Goal: Task Accomplishment & Management: Manage account settings

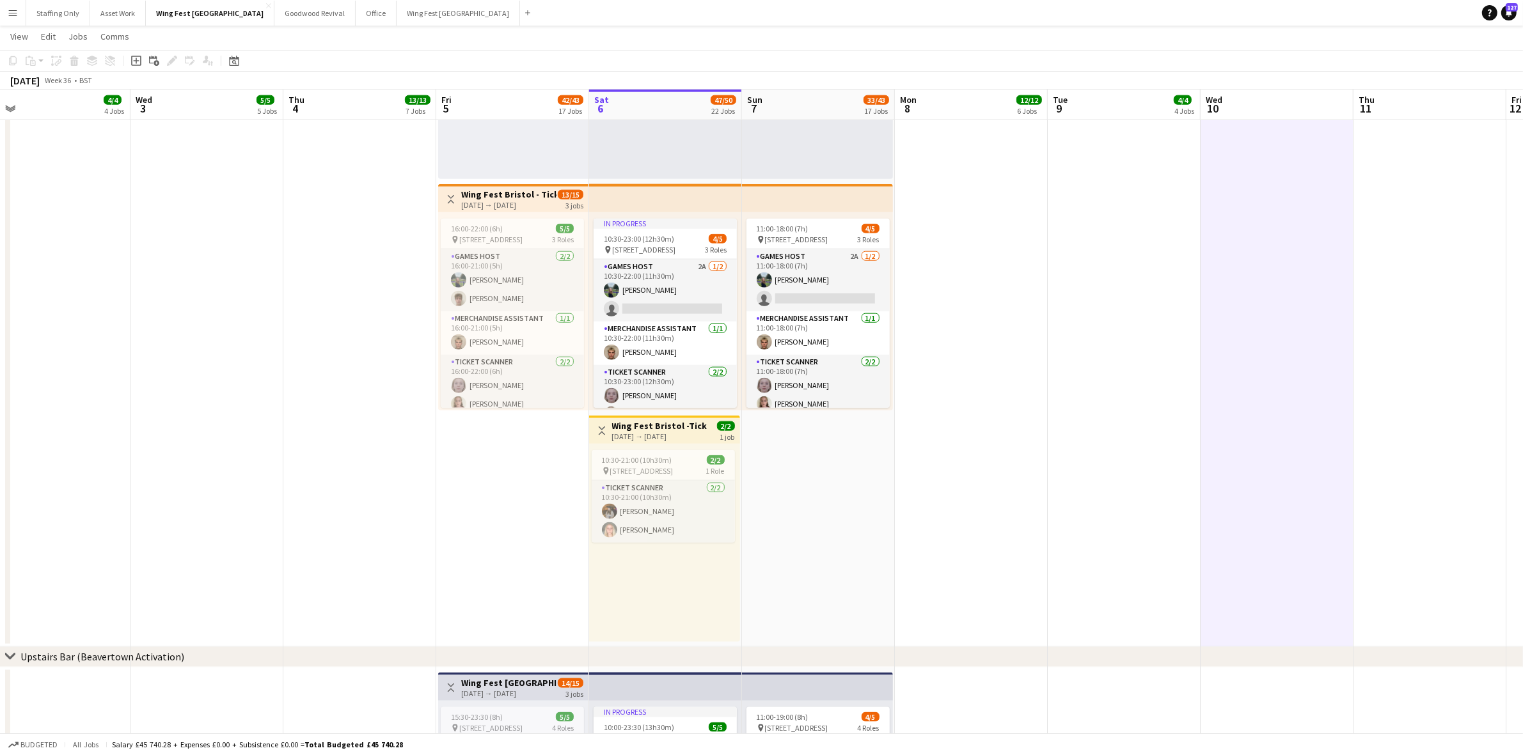
drag, startPoint x: 819, startPoint y: 285, endPoint x: 973, endPoint y: 318, distance: 158.3
click at [819, 285] on app-card-role "Games Host 2A [DATE] 11:00-18:00 (7h) [PERSON_NAME] single-neutral-actions" at bounding box center [817, 280] width 143 height 62
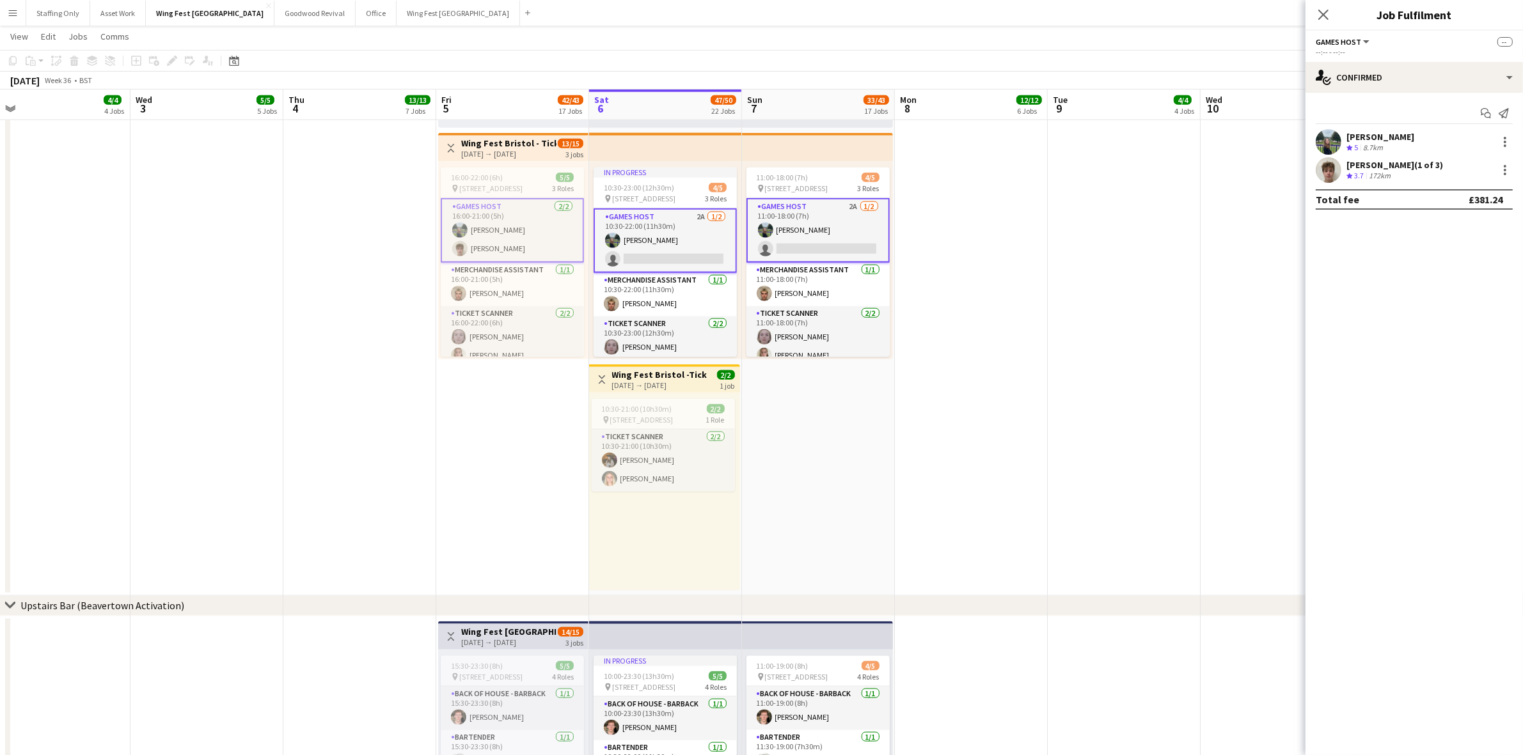
click at [835, 232] on app-card-role "Games Host 2A [DATE] 11:00-18:00 (7h) [PERSON_NAME] single-neutral-actions" at bounding box center [817, 230] width 143 height 65
click at [1327, 144] on app-user-avatar at bounding box center [1329, 142] width 26 height 26
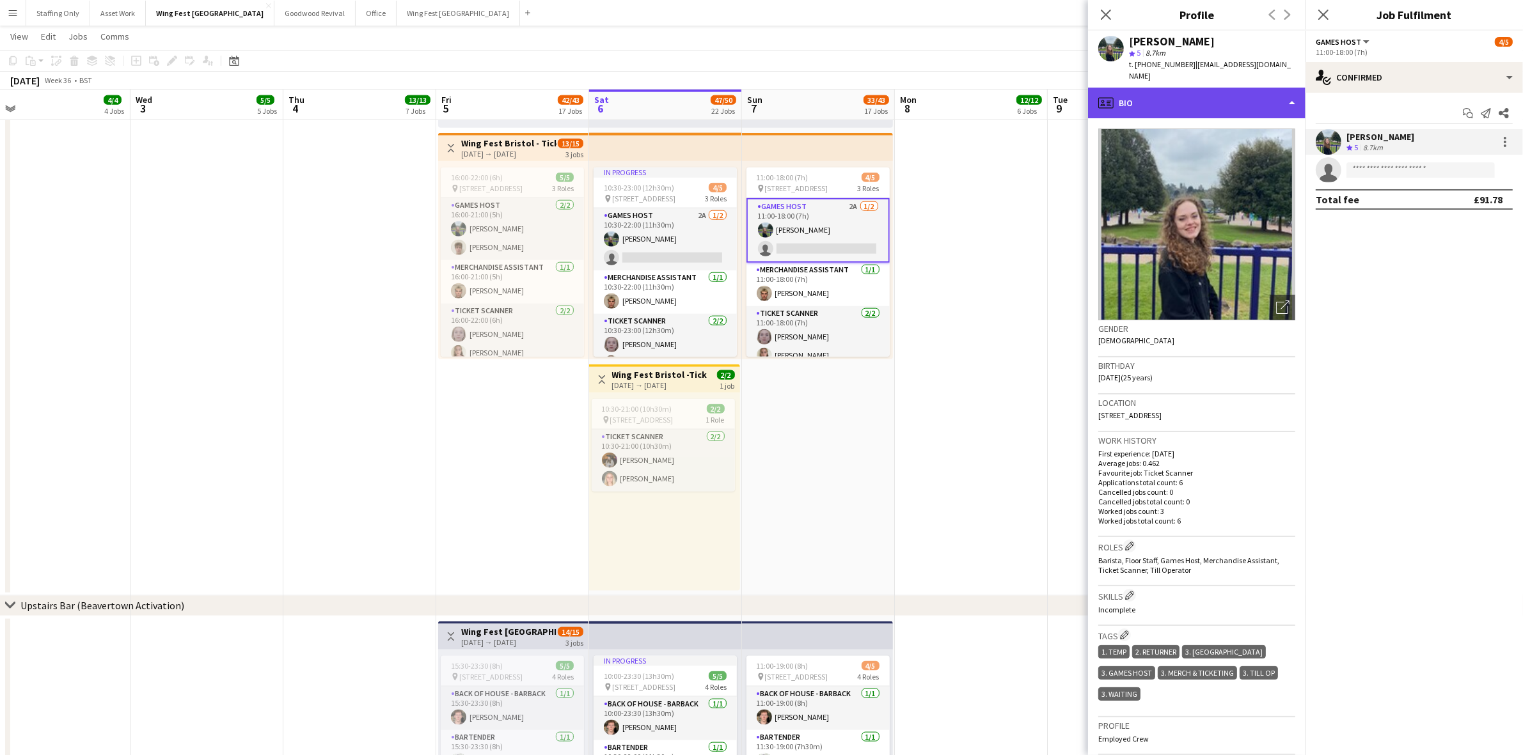
click at [1203, 94] on div "profile Bio" at bounding box center [1196, 103] width 217 height 31
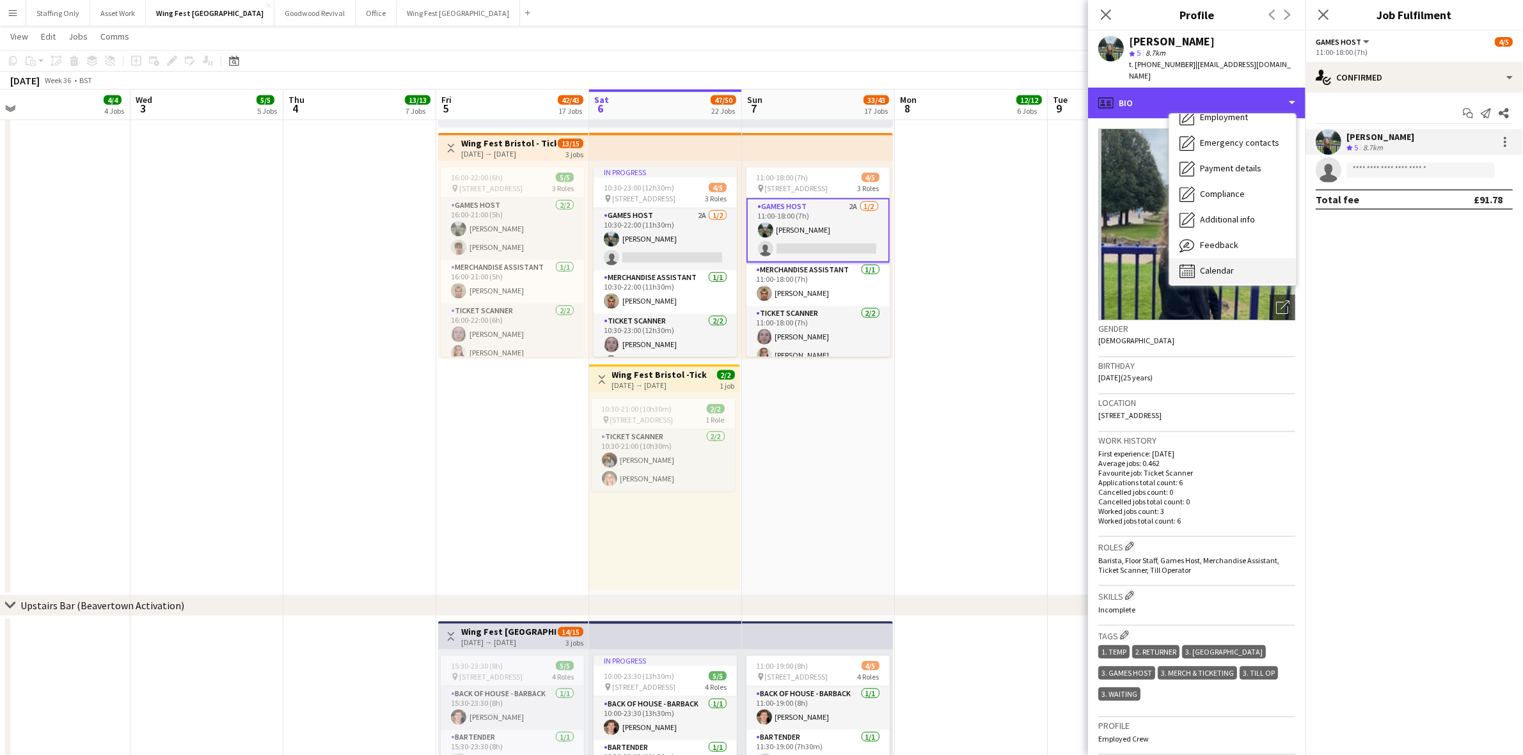
scroll to position [94, 0]
click at [1236, 210] on span "Additional info" at bounding box center [1227, 216] width 55 height 12
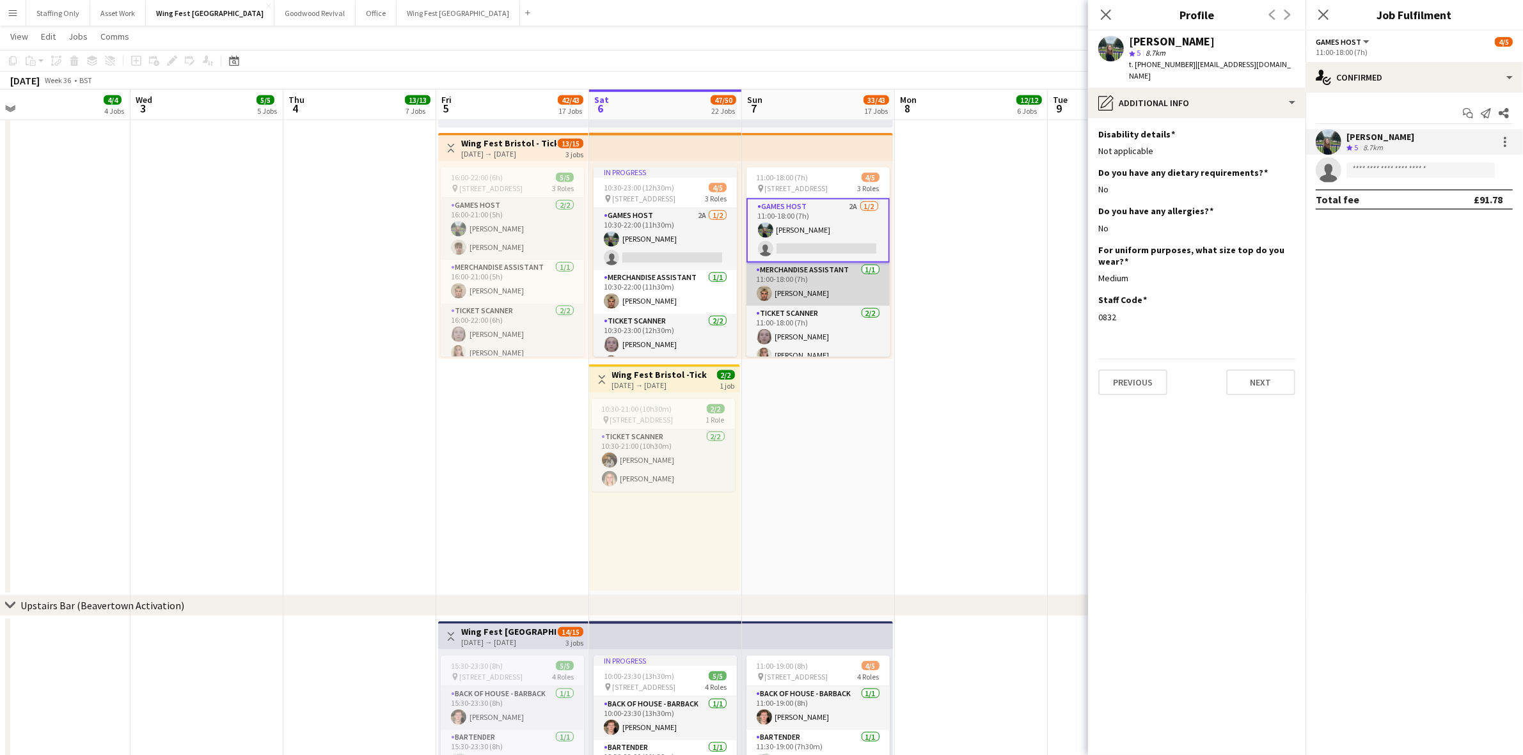
click at [810, 290] on app-card-role "Merchandise Assistant [DATE] 11:00-18:00 (7h) [PERSON_NAME]" at bounding box center [817, 284] width 143 height 43
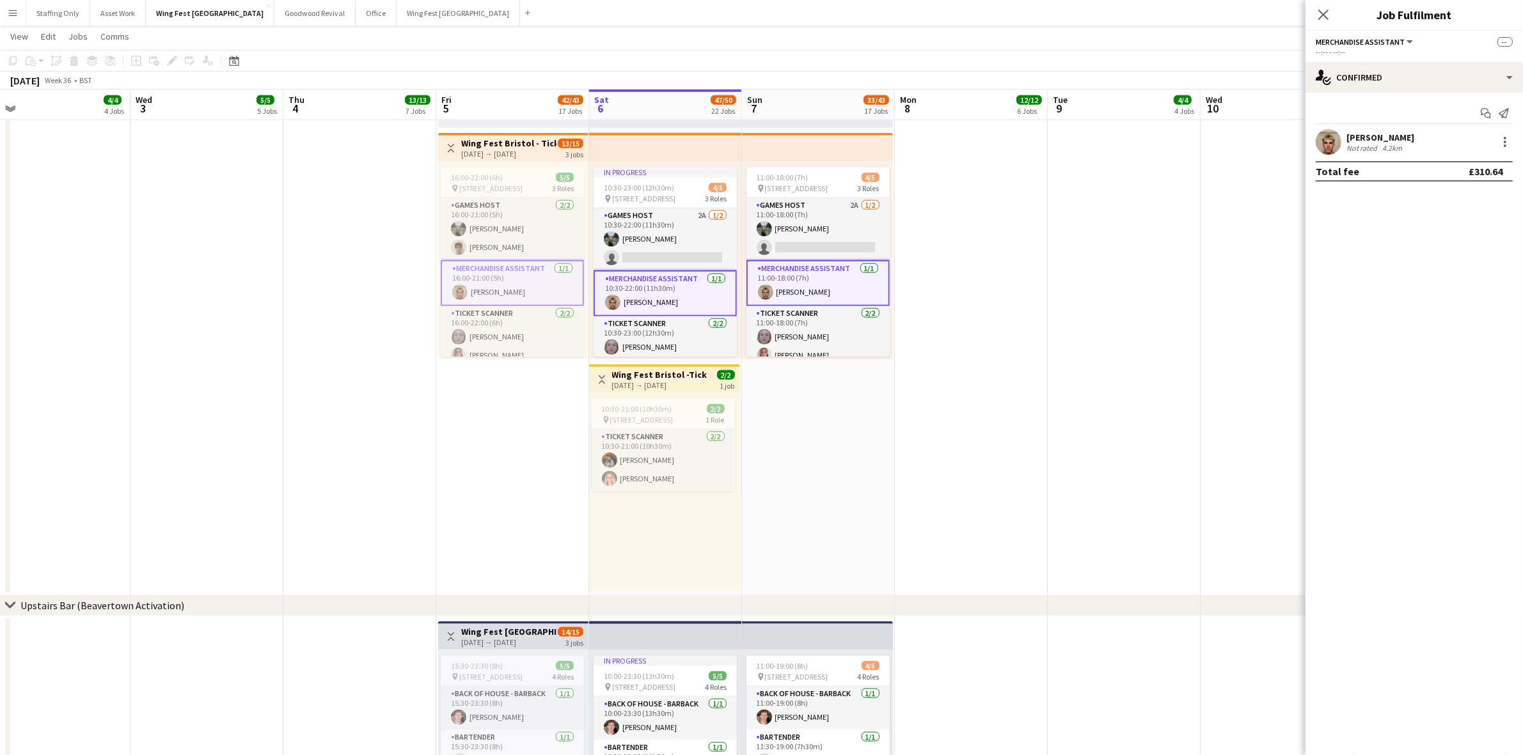
click at [1332, 134] on app-user-avatar at bounding box center [1329, 142] width 26 height 26
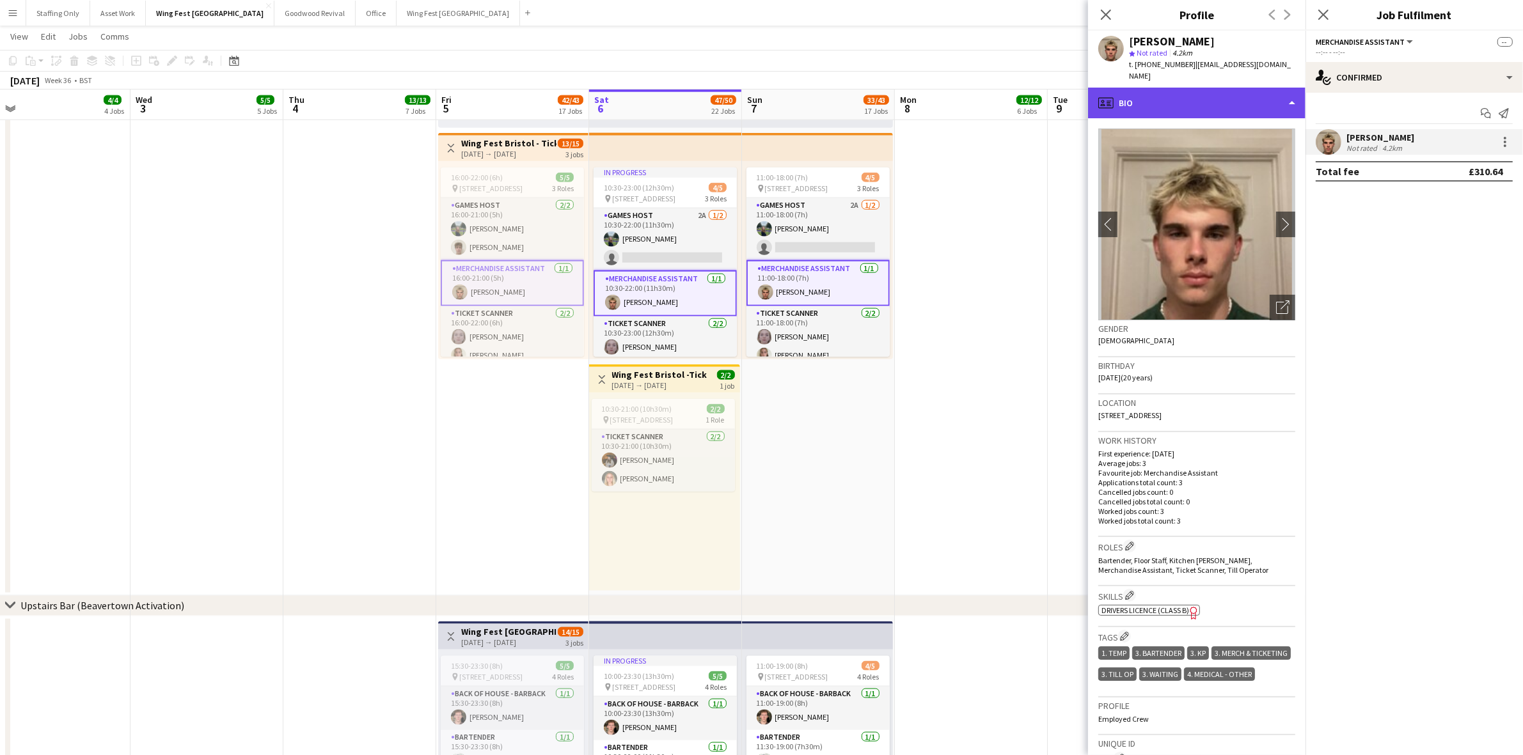
click at [1143, 88] on div "profile Bio" at bounding box center [1196, 103] width 217 height 31
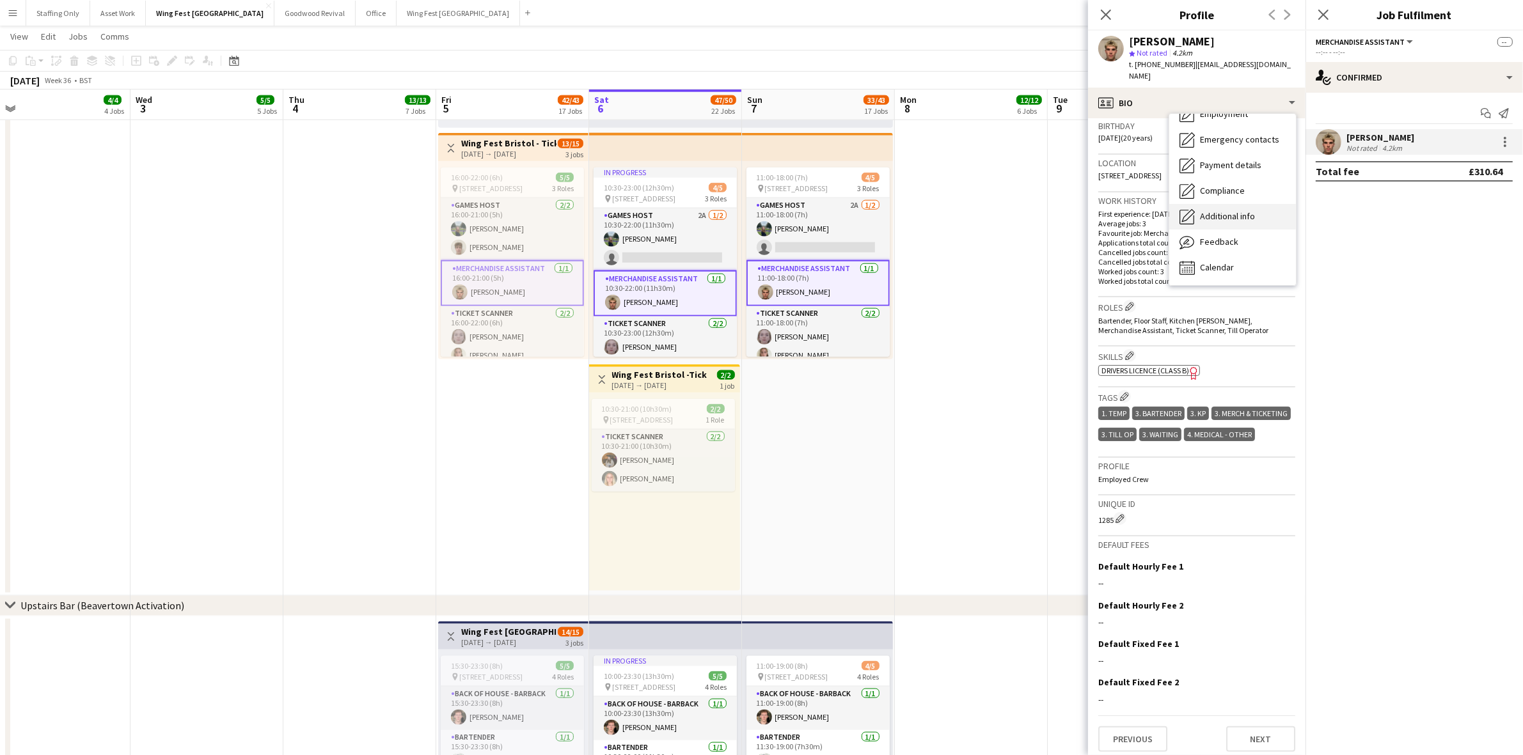
click at [1229, 210] on span "Additional info" at bounding box center [1227, 216] width 55 height 12
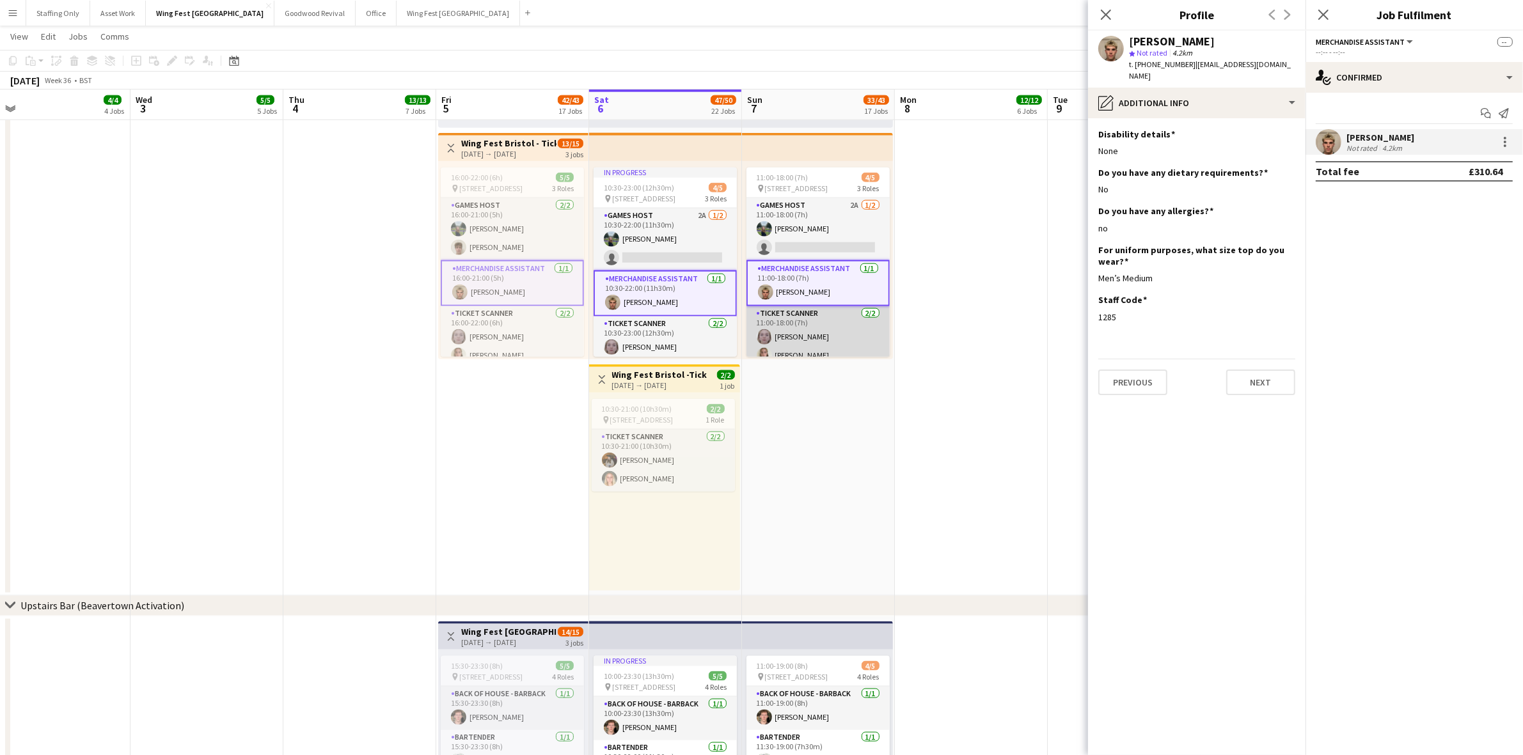
click at [819, 336] on app-card-role "Ticket Scanner [DATE] 11:00-18:00 (7h) [PERSON_NAME] [PERSON_NAME]" at bounding box center [817, 337] width 143 height 62
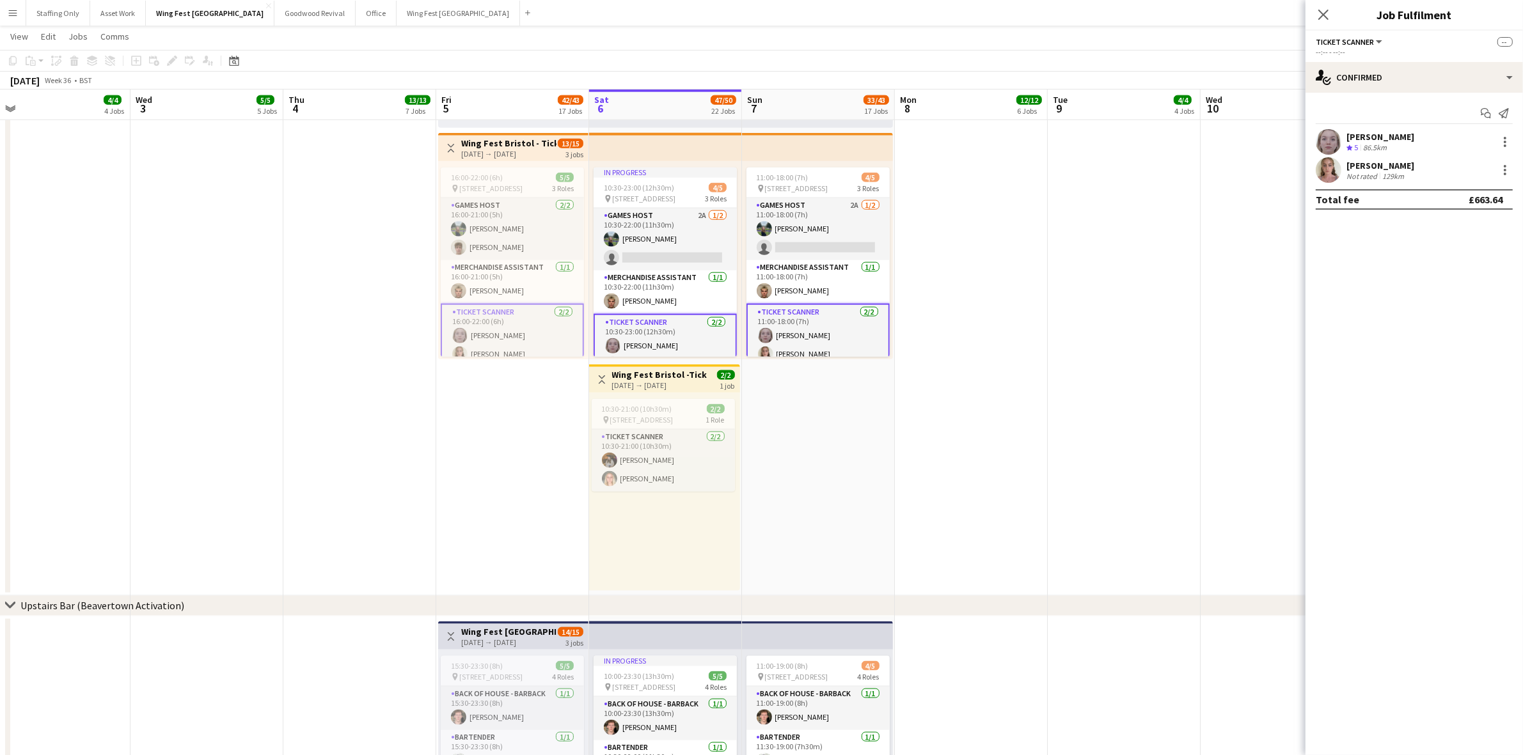
click at [1319, 138] on app-user-avatar at bounding box center [1329, 142] width 26 height 26
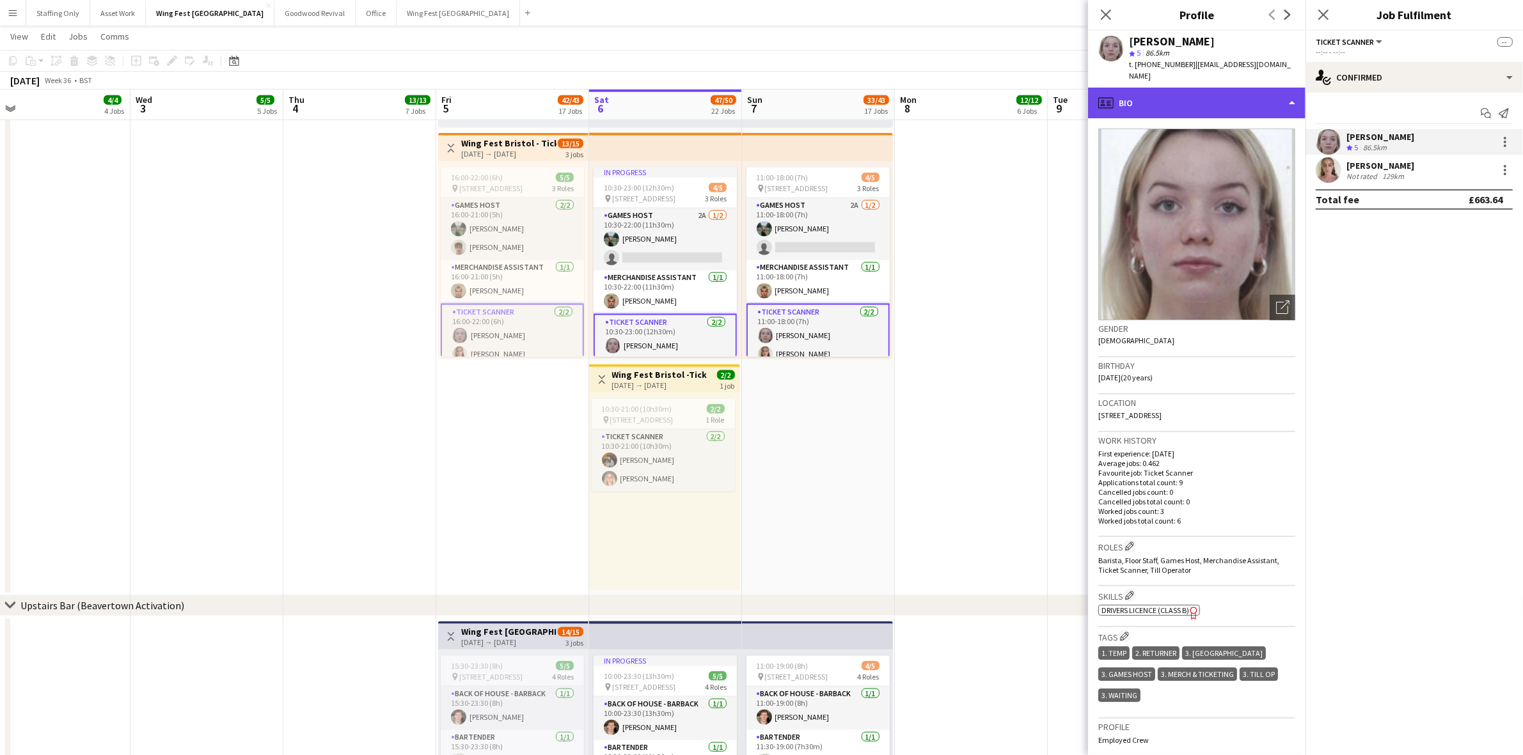
click at [1198, 93] on div "profile Bio" at bounding box center [1196, 103] width 217 height 31
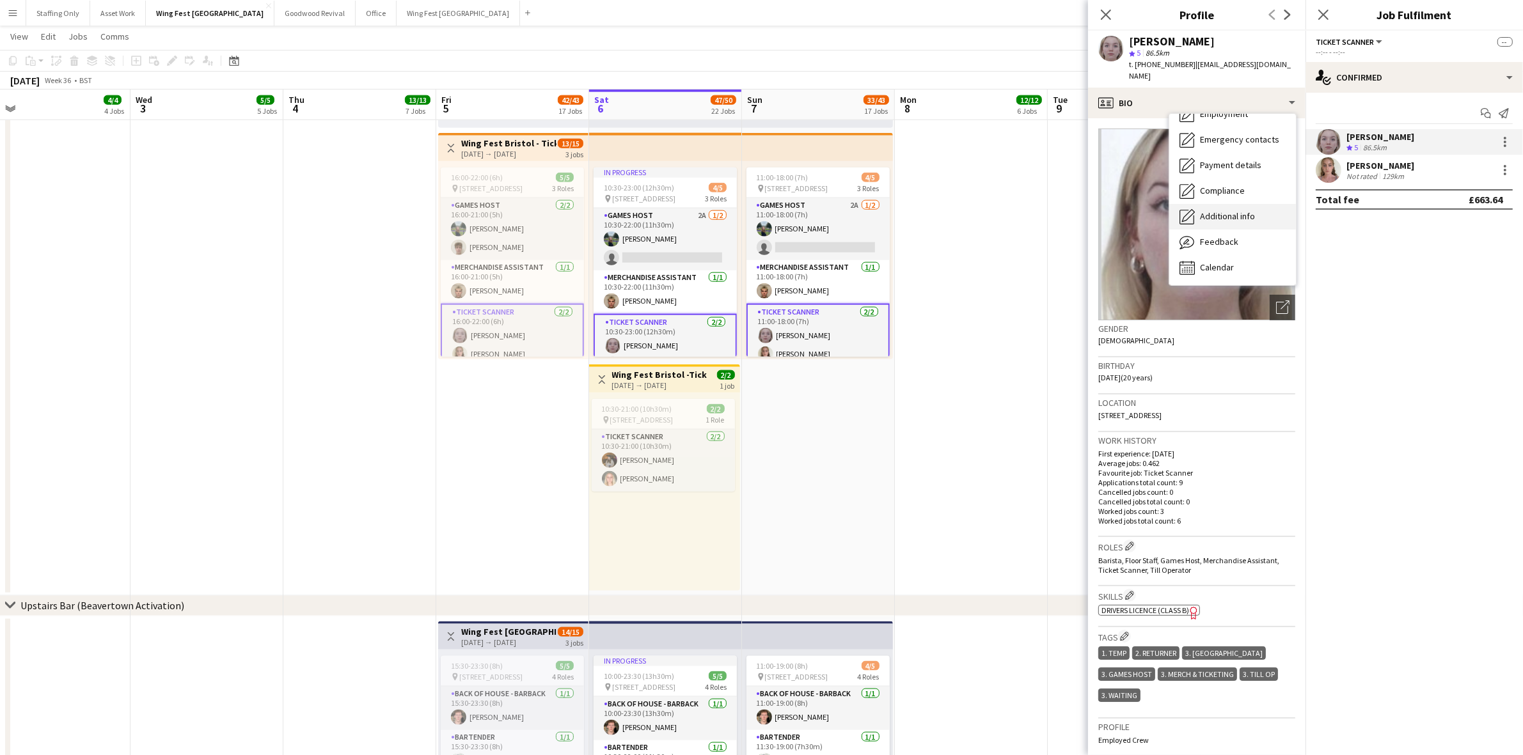
click at [1238, 210] on span "Additional info" at bounding box center [1227, 216] width 55 height 12
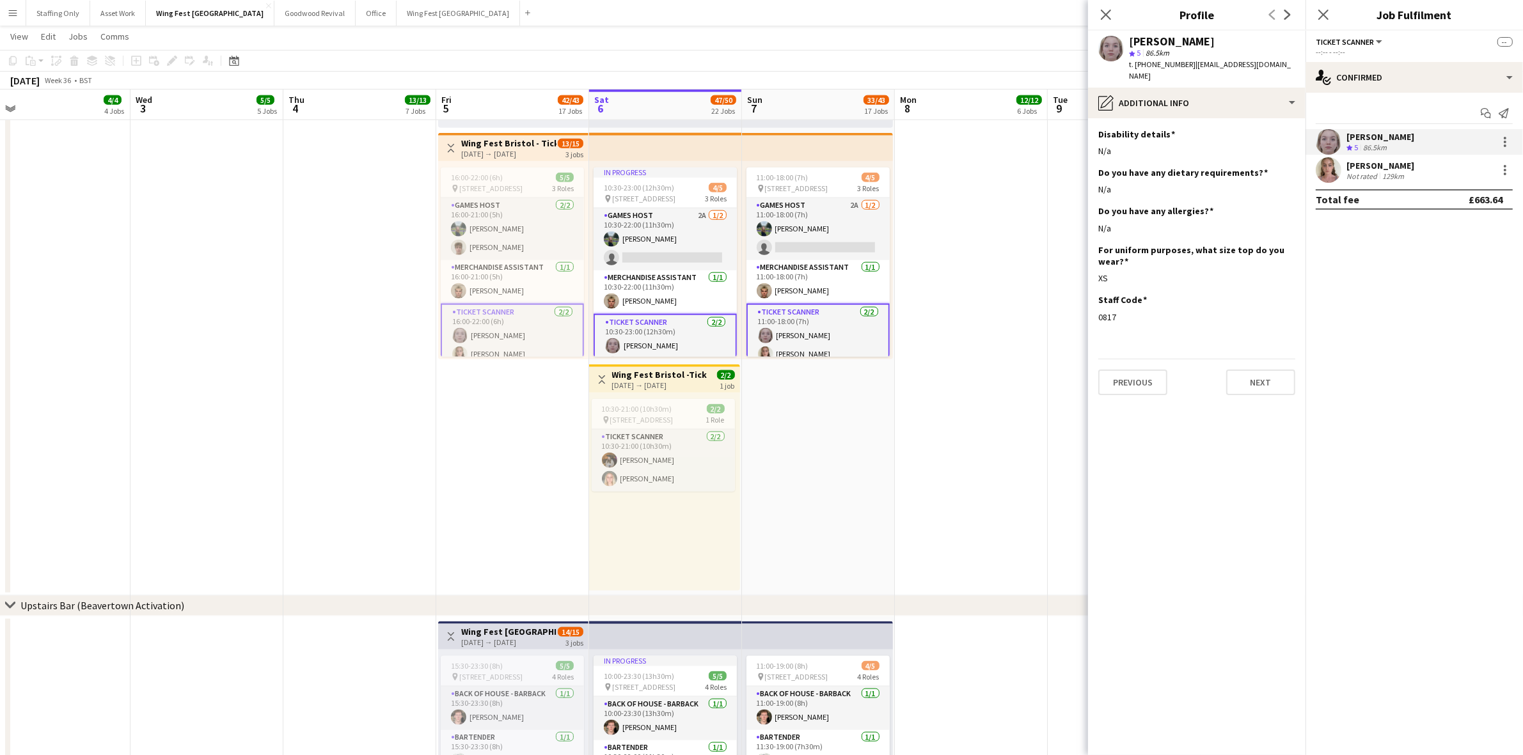
click at [1333, 171] on app-user-avatar at bounding box center [1329, 170] width 26 height 26
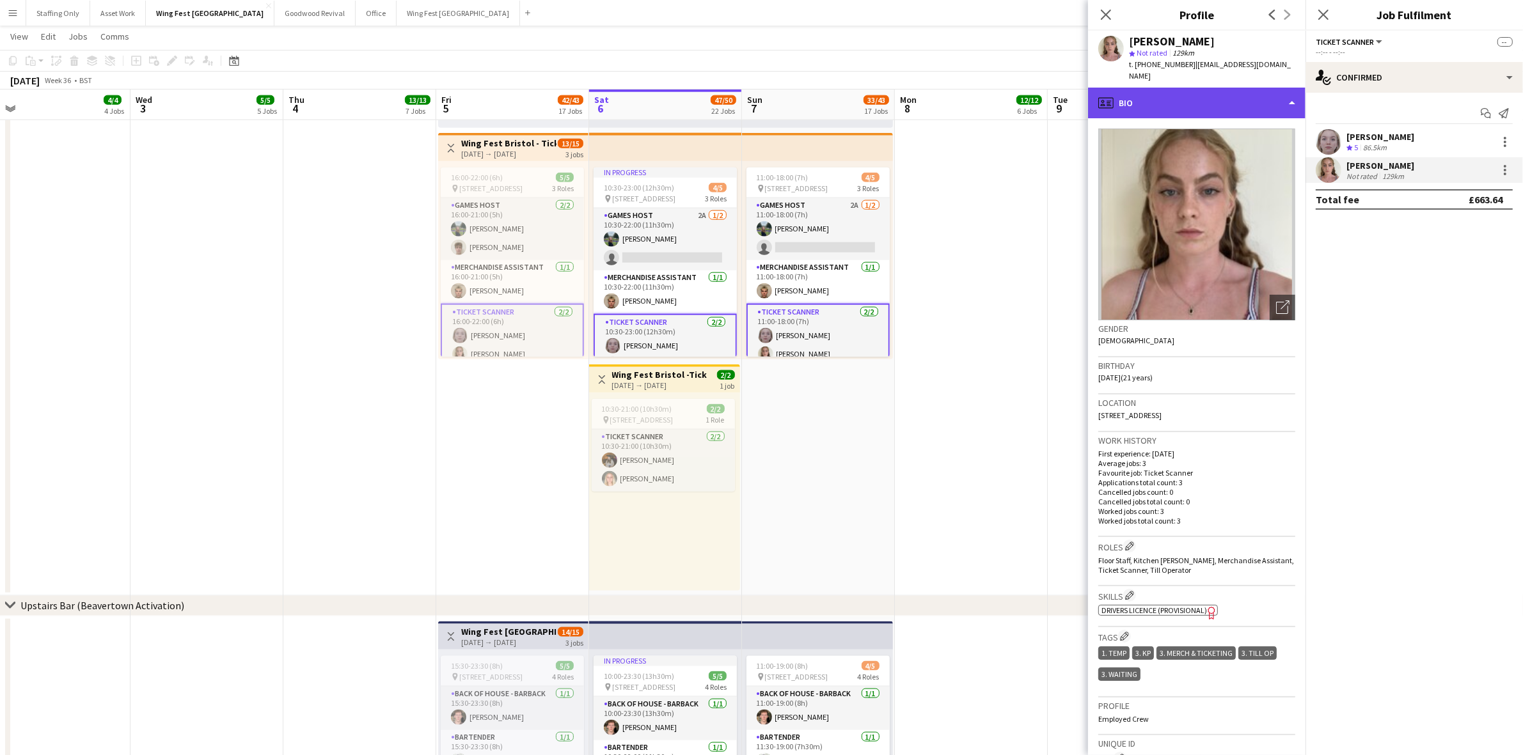
click at [1236, 96] on div "profile Bio" at bounding box center [1196, 103] width 217 height 31
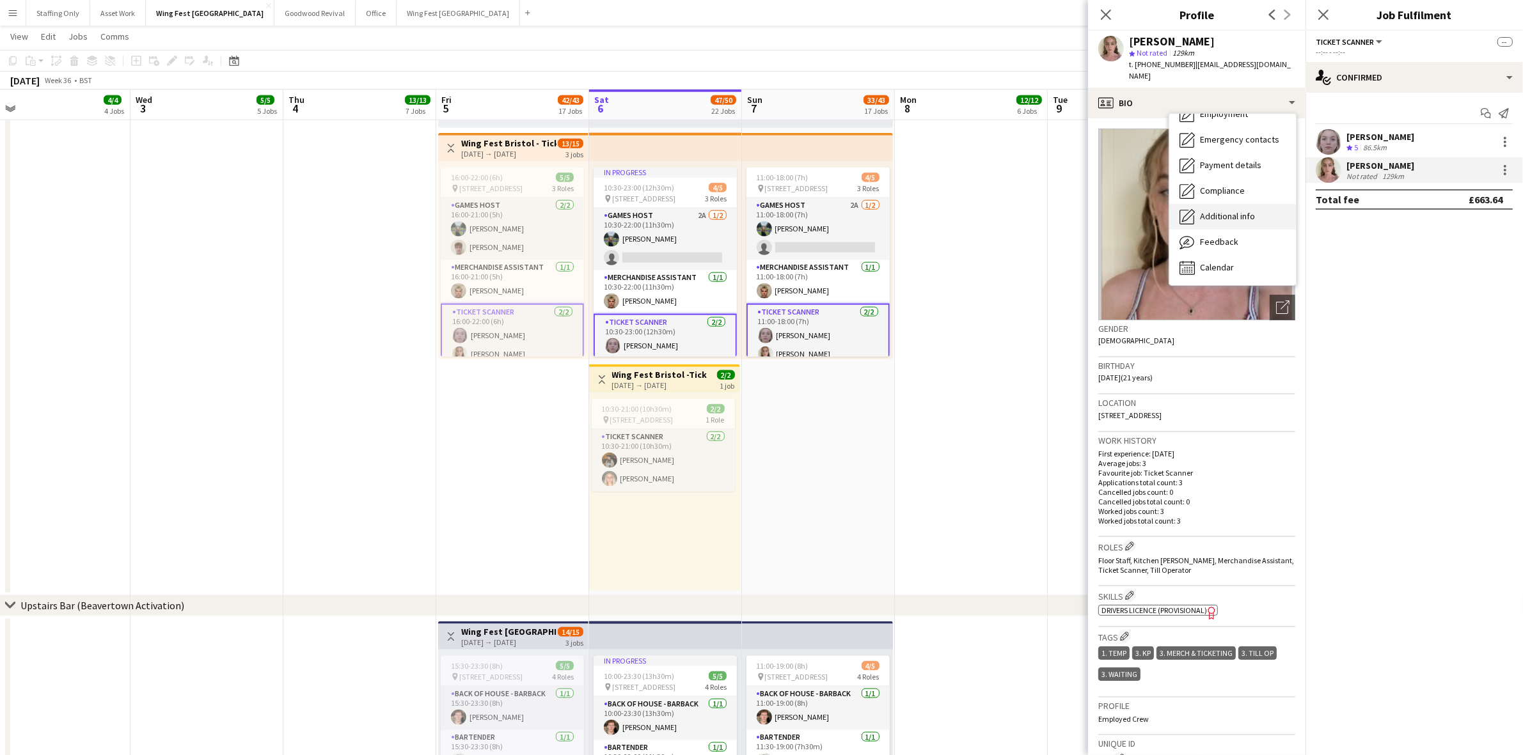
click at [1231, 211] on div "Additional info Additional info" at bounding box center [1232, 217] width 127 height 26
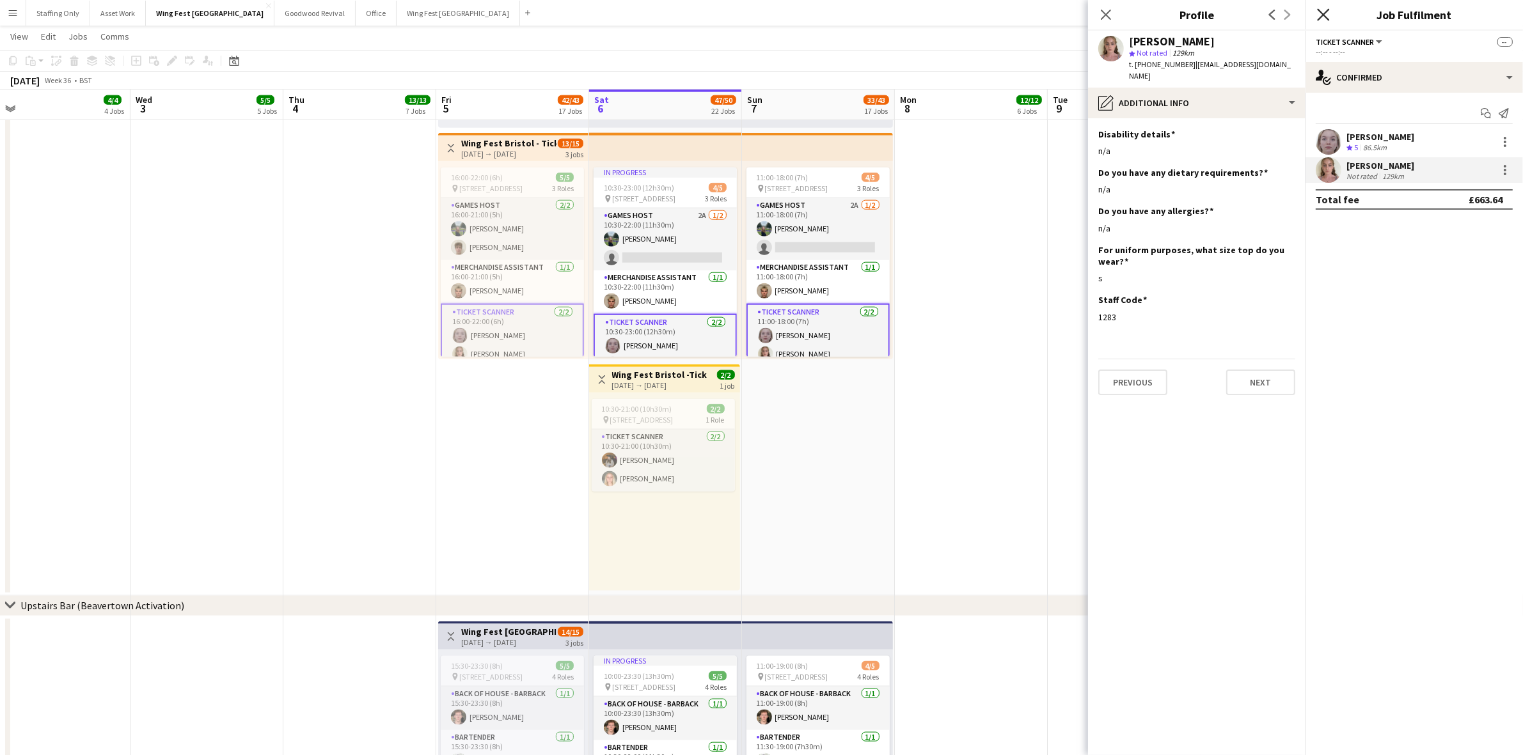
click at [1323, 14] on icon at bounding box center [1323, 14] width 12 height 12
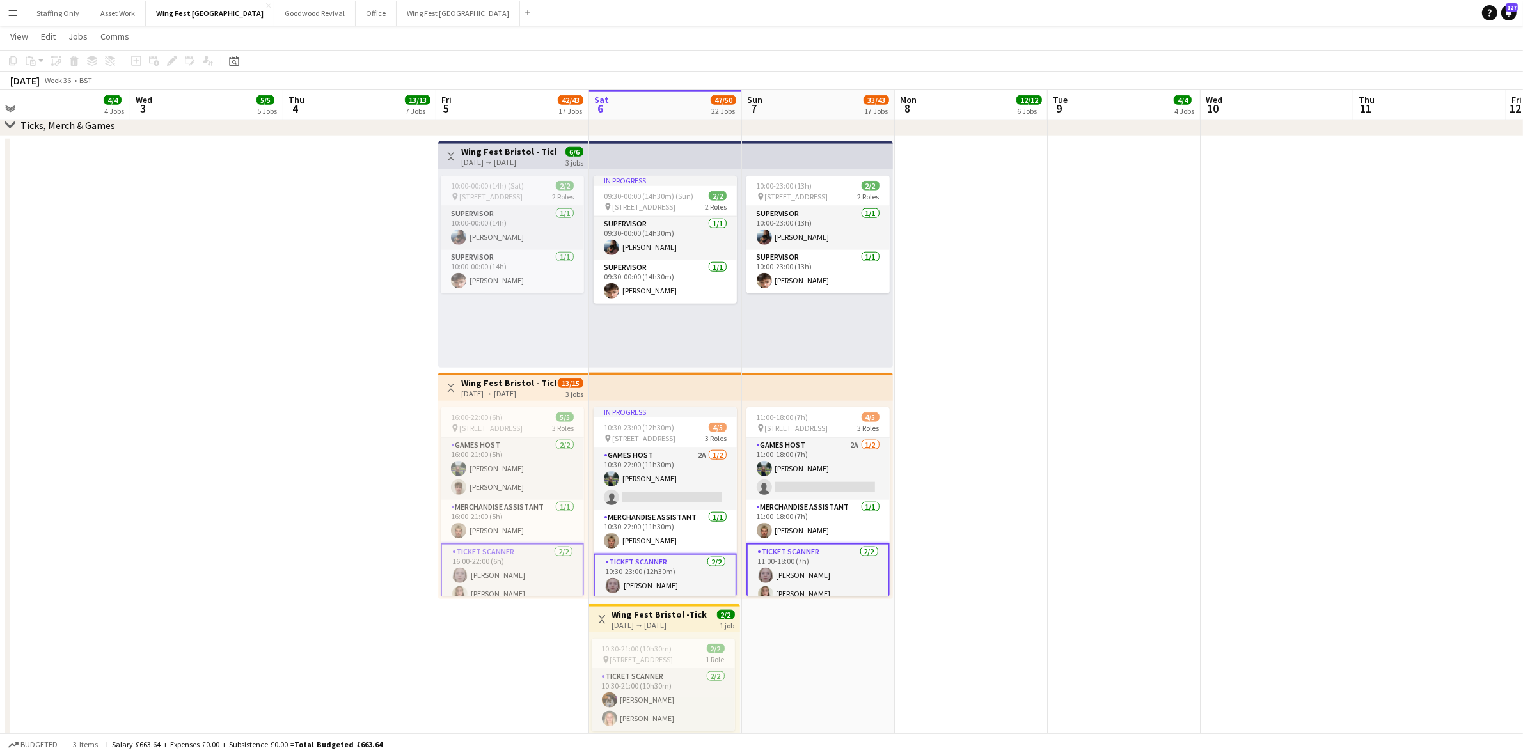
click at [982, 370] on app-date-cell at bounding box center [971, 486] width 153 height 700
